Goal: Task Accomplishment & Management: Manage account settings

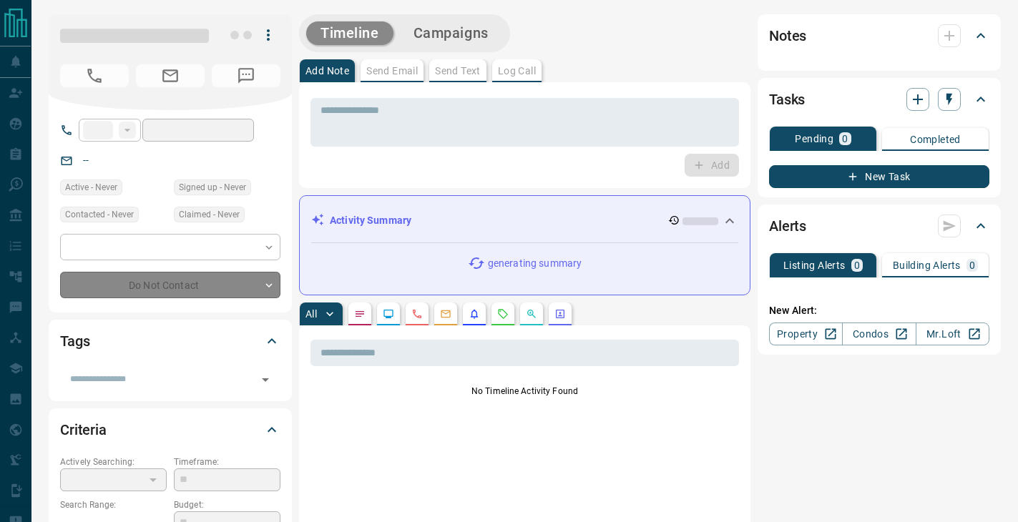
type input "**"
type input "**********"
type input "*"
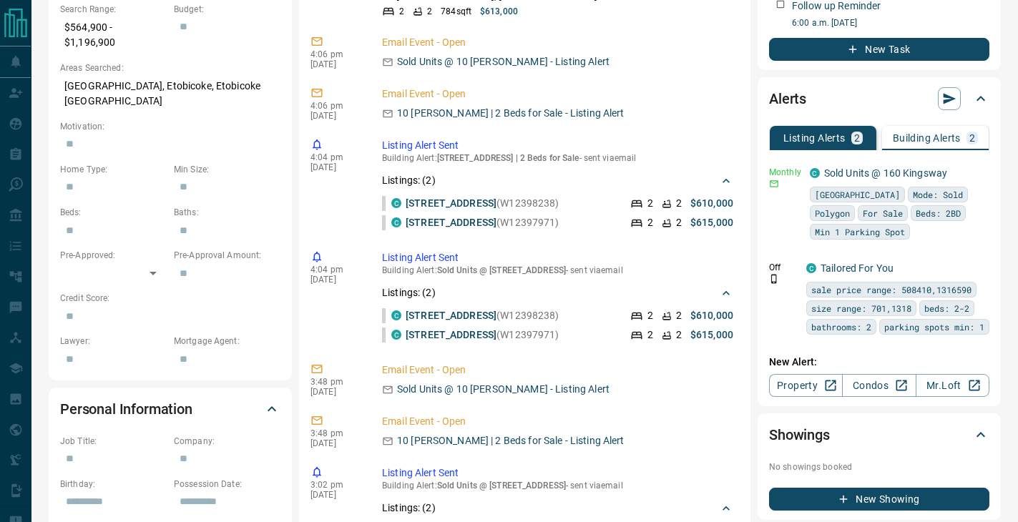
scroll to position [525, 0]
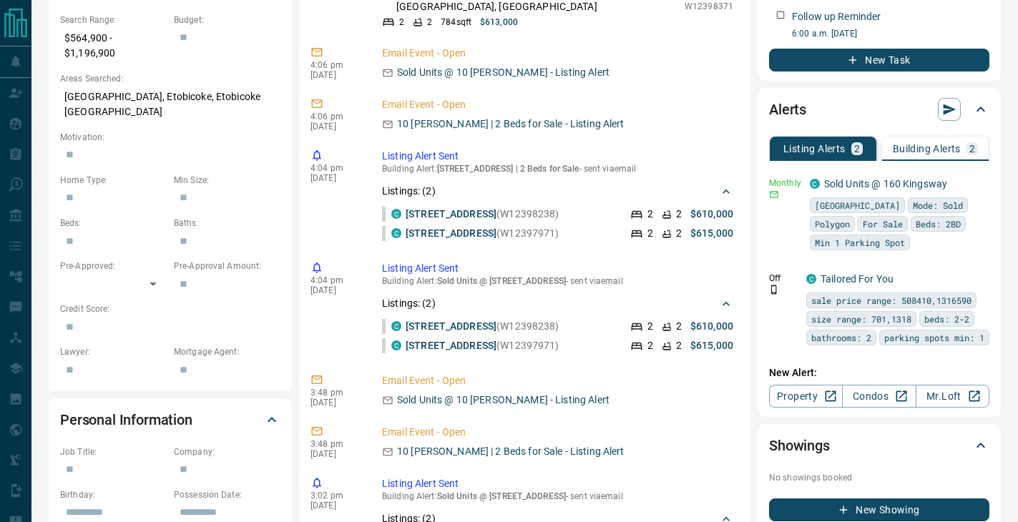
click at [919, 152] on p "Building Alerts" at bounding box center [926, 149] width 68 height 10
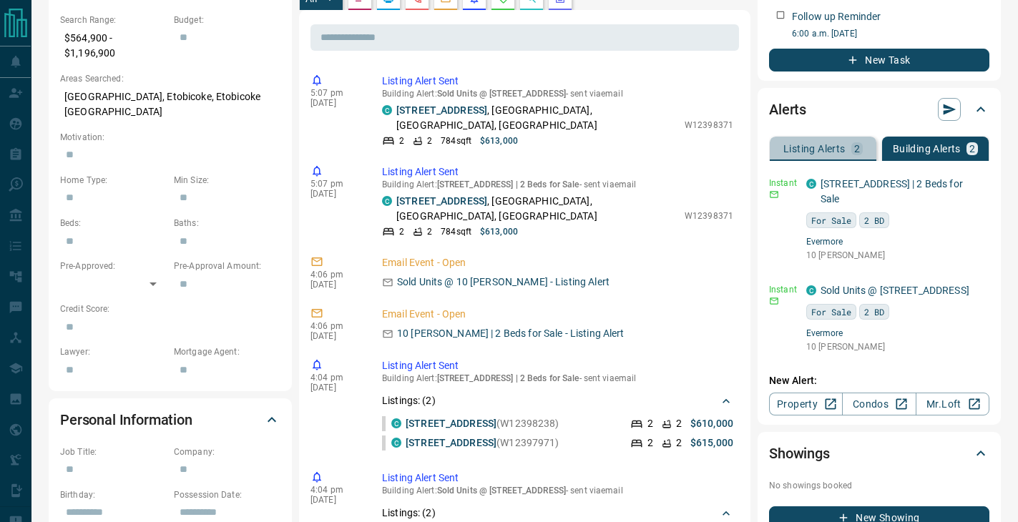
click at [816, 149] on p "Listing Alerts" at bounding box center [814, 149] width 62 height 10
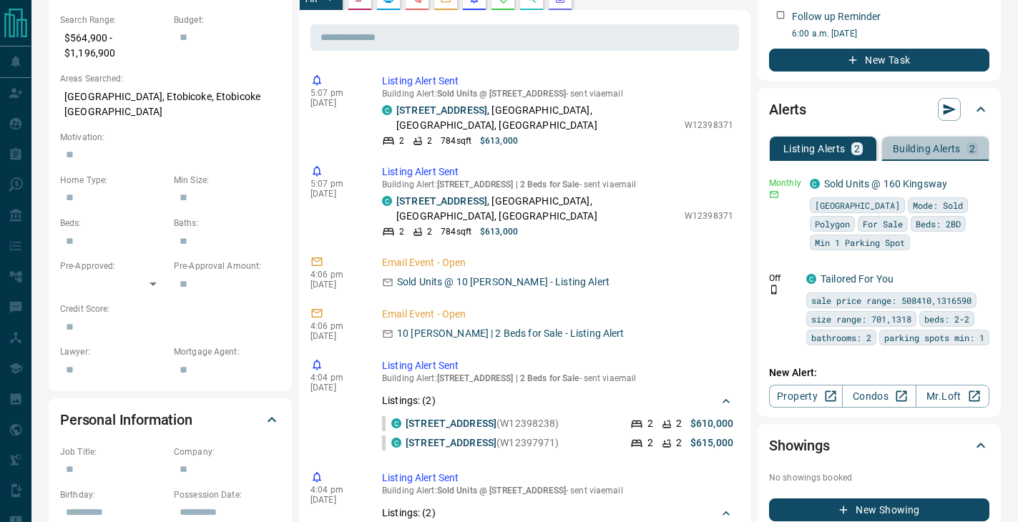
click at [893, 153] on p "Building Alerts" at bounding box center [926, 149] width 68 height 10
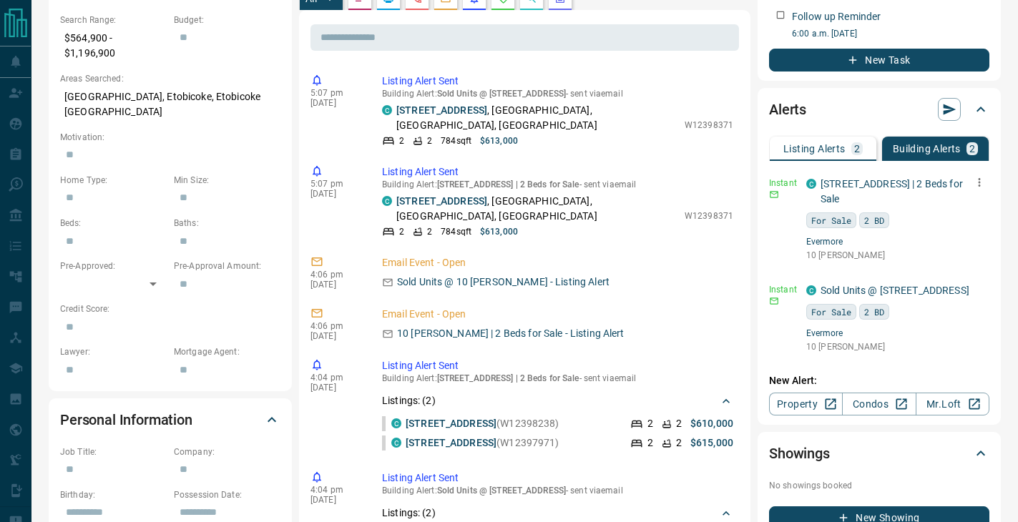
click at [979, 182] on icon "button" at bounding box center [979, 182] width 2 height 9
click at [965, 251] on li "Delete" at bounding box center [956, 255] width 63 height 23
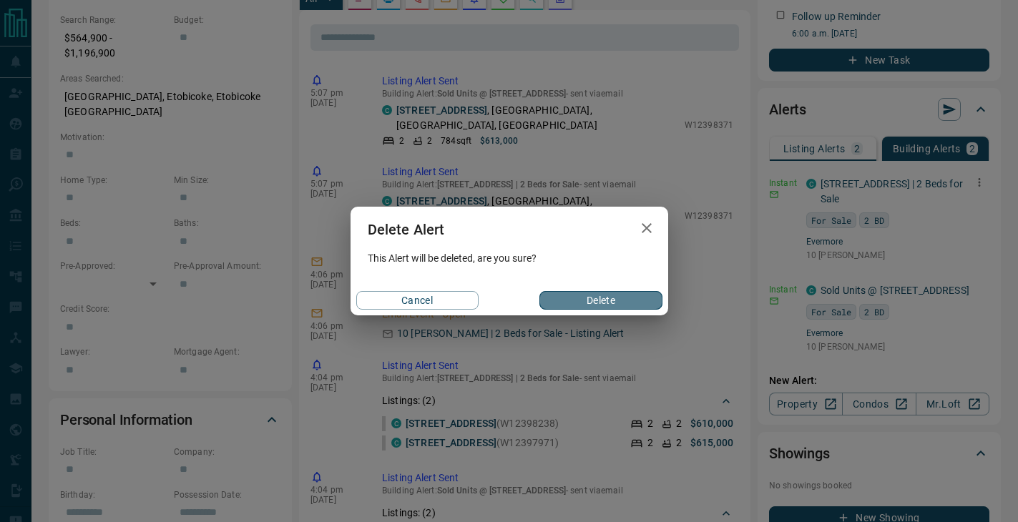
click at [604, 301] on button "Delete" at bounding box center [600, 300] width 122 height 19
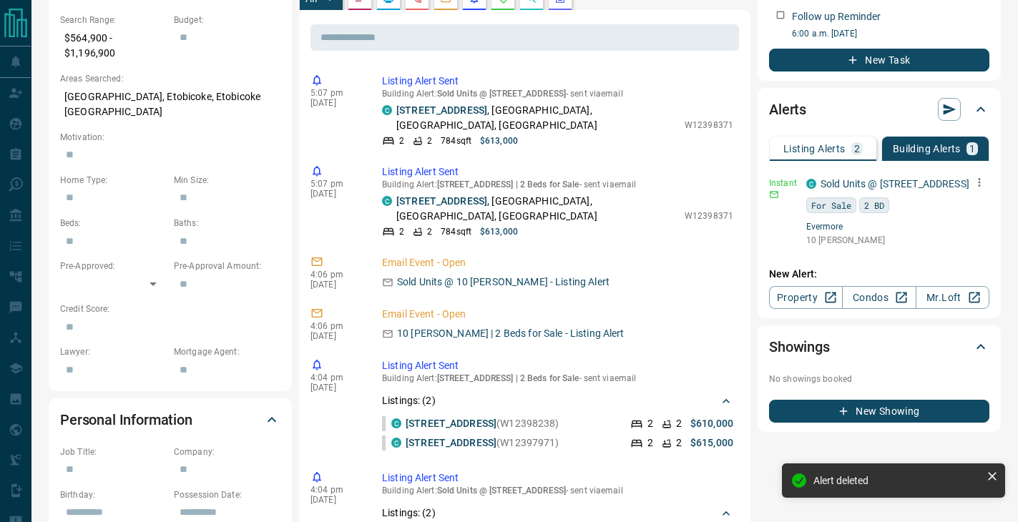
click at [985, 179] on button "button" at bounding box center [979, 182] width 20 height 20
click at [952, 252] on li "Delete" at bounding box center [956, 255] width 63 height 23
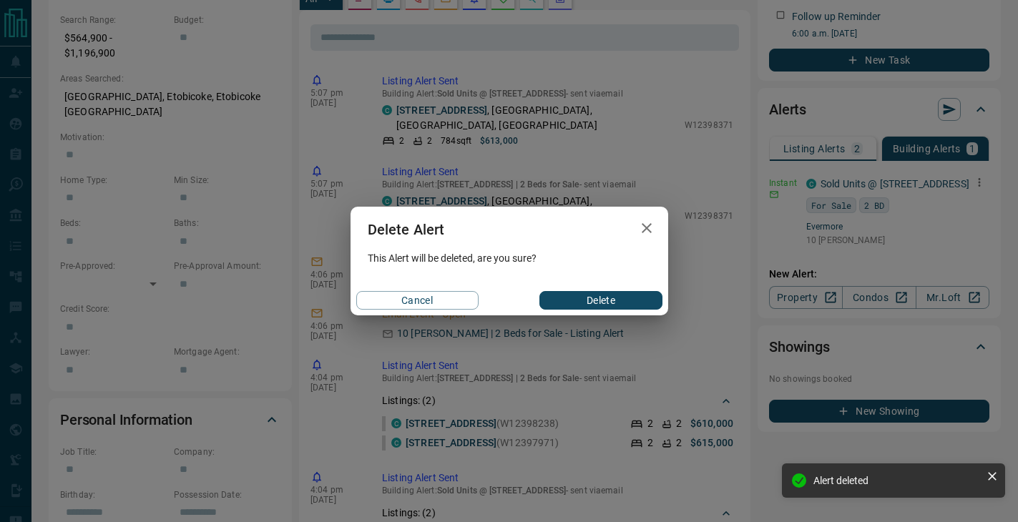
click at [594, 310] on div "Cancel Delete" at bounding box center [509, 300] width 318 height 30
click at [599, 295] on button "Delete" at bounding box center [600, 300] width 122 height 19
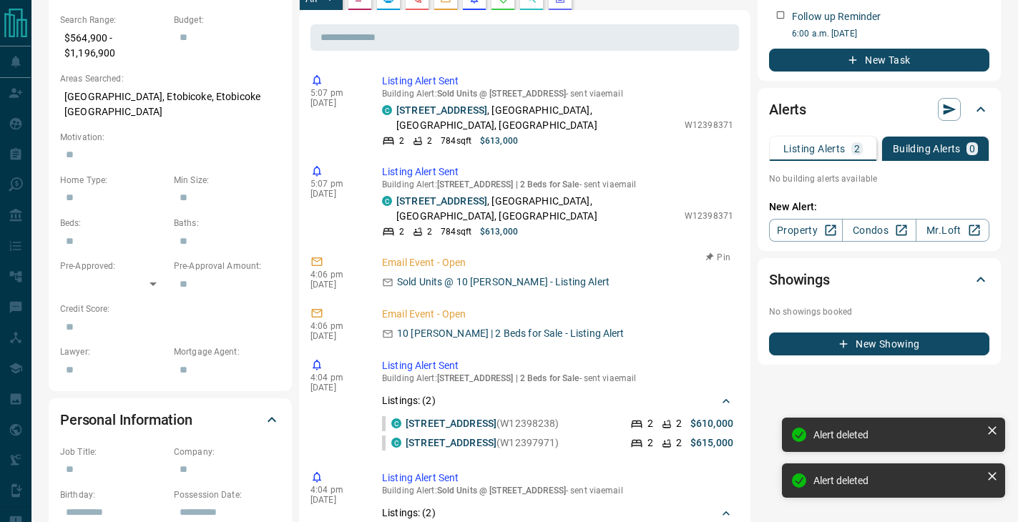
scroll to position [0, 0]
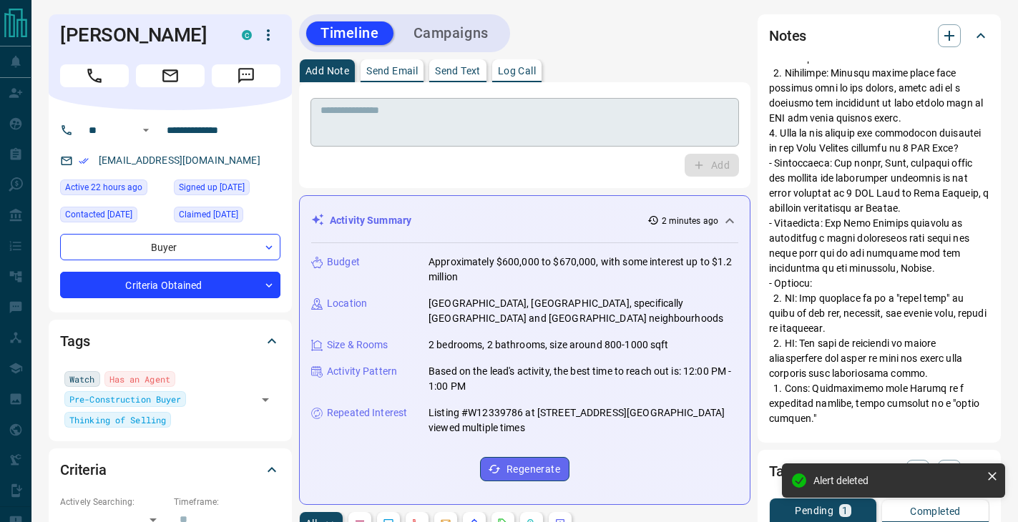
click at [395, 102] on div "* ​" at bounding box center [524, 122] width 428 height 49
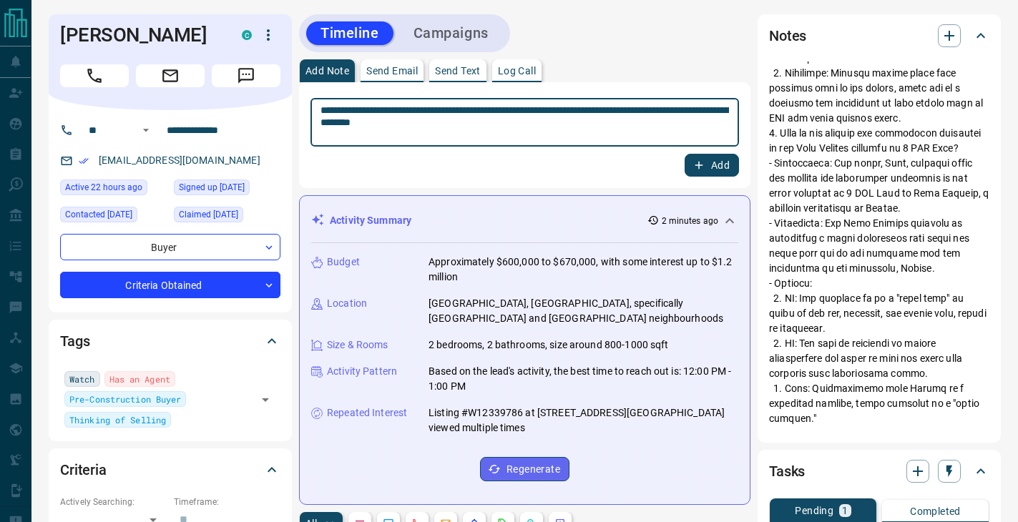
type textarea "**********"
click at [700, 159] on icon "button" at bounding box center [698, 165] width 13 height 13
